Goal: Check status

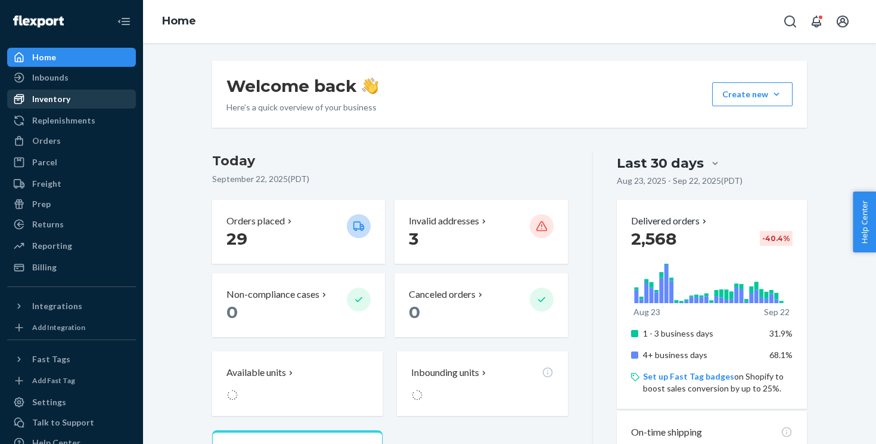
click at [48, 91] on div "Inventory" at bounding box center [71, 99] width 126 height 17
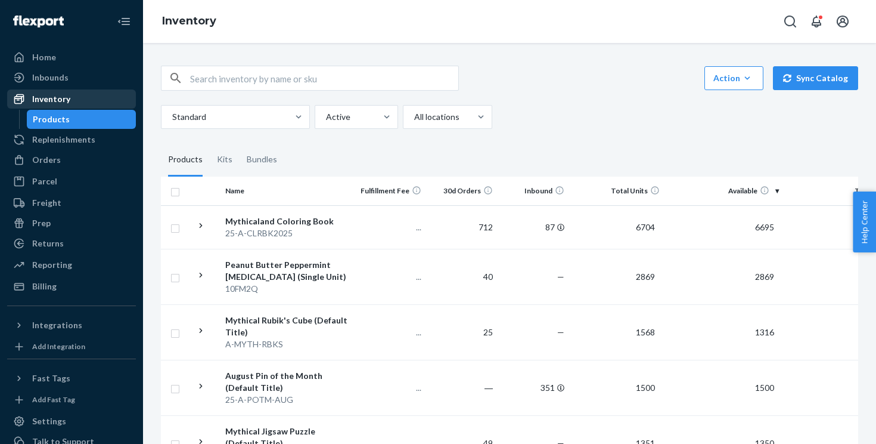
click at [109, 94] on div "Inventory" at bounding box center [71, 99] width 126 height 17
click at [113, 80] on div "Inbounds" at bounding box center [71, 77] width 126 height 17
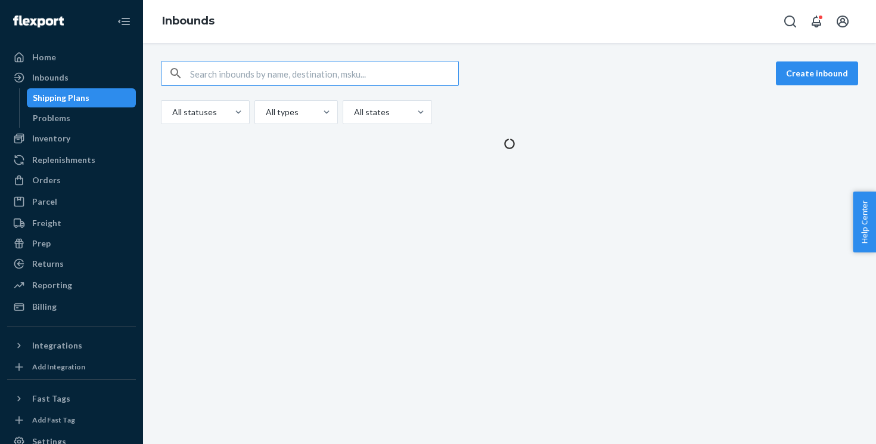
click at [340, 76] on input "text" at bounding box center [324, 73] width 268 height 24
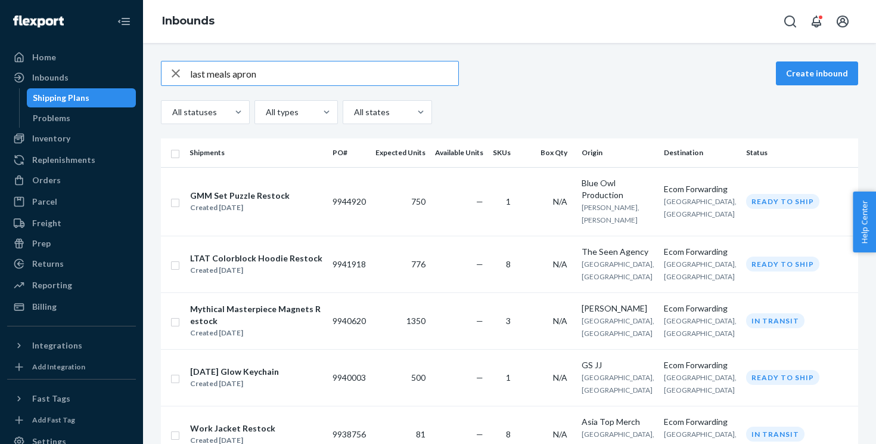
type input "last meals apron"
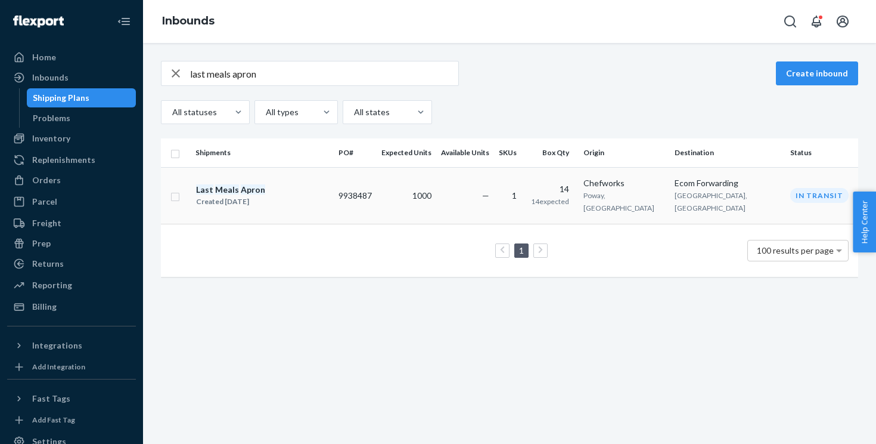
click at [377, 191] on td "9938487" at bounding box center [355, 195] width 43 height 57
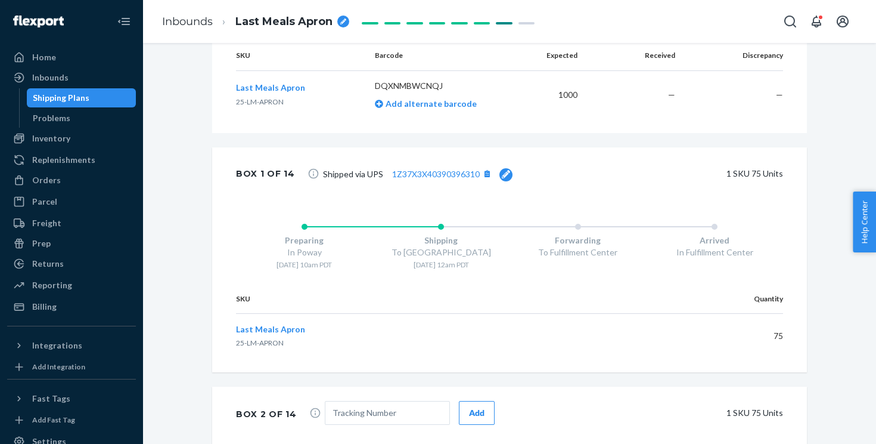
scroll to position [531, 0]
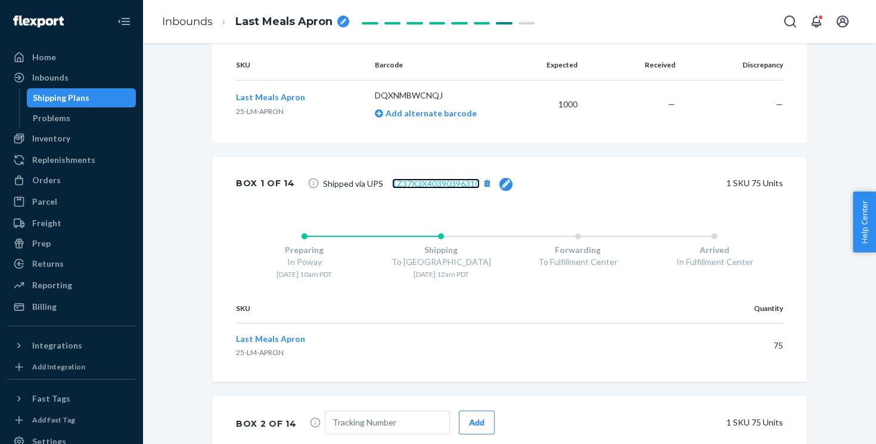
click at [460, 182] on link "1Z37X3X40390396310" at bounding box center [436, 183] width 88 height 10
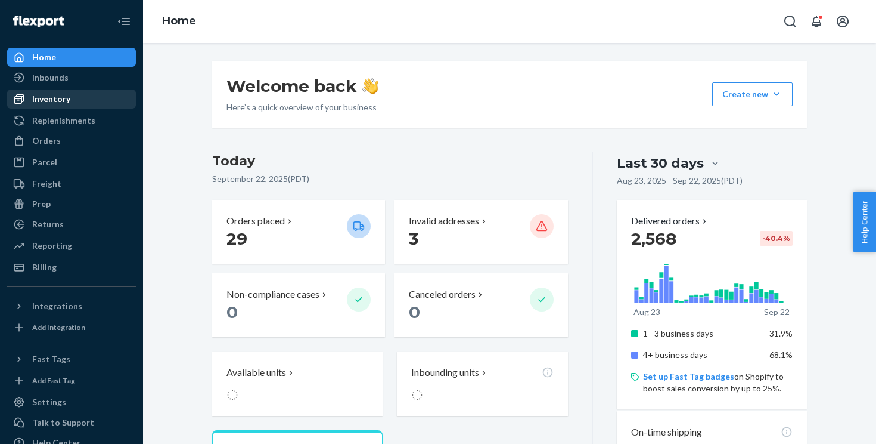
click at [46, 91] on div "Inventory" at bounding box center [71, 99] width 126 height 17
